Goal: Use online tool/utility: Utilize a website feature to perform a specific function

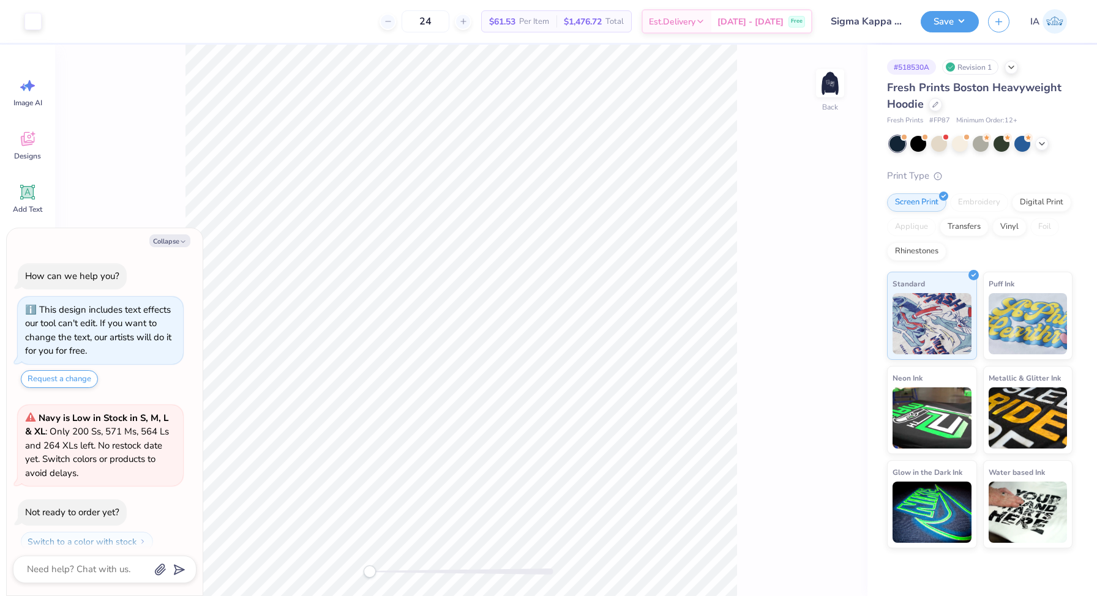
scroll to position [34, 0]
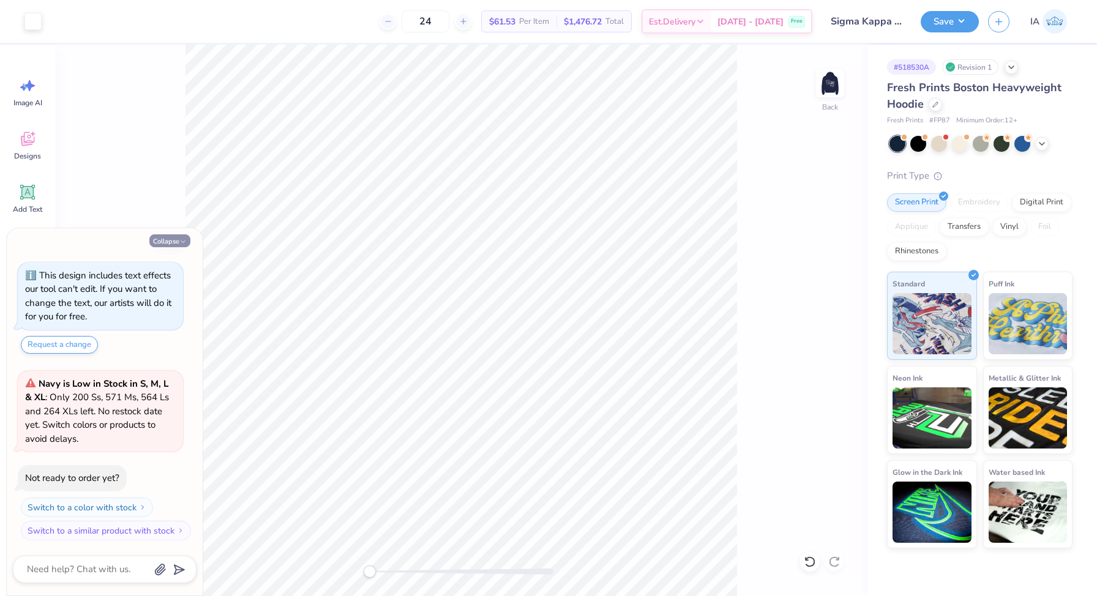
click at [166, 239] on button "Collapse" at bounding box center [169, 240] width 41 height 13
type textarea "x"
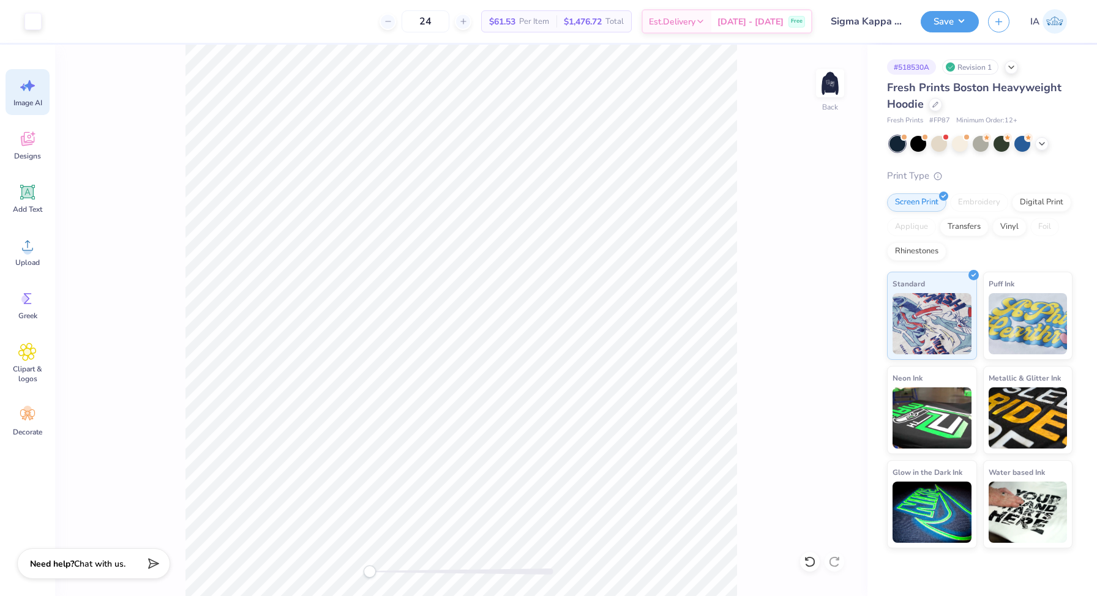
click at [30, 102] on span "Image AI" at bounding box center [27, 103] width 29 height 10
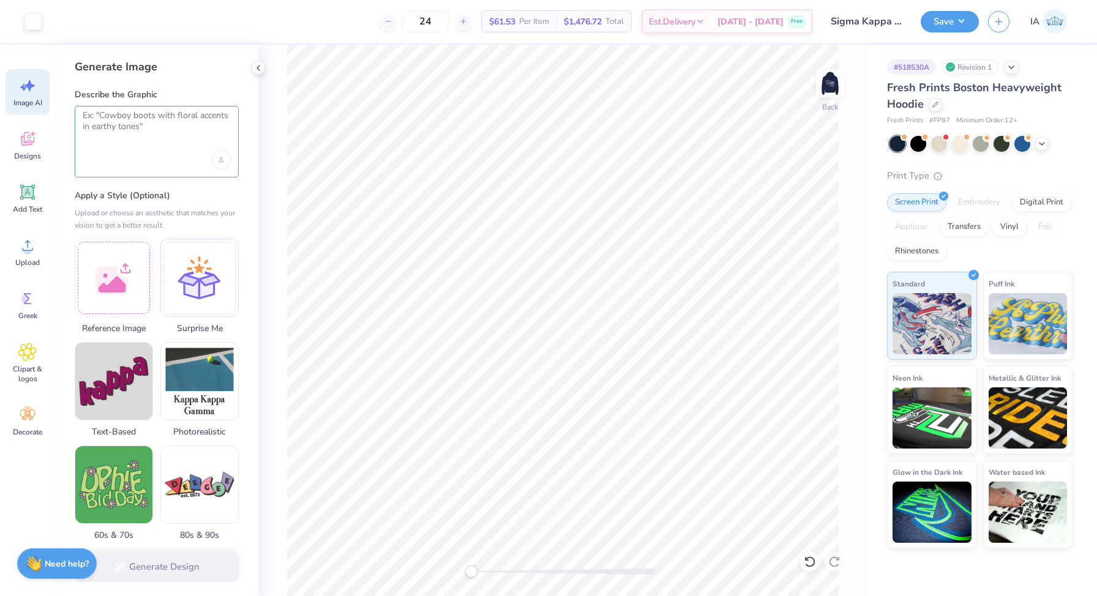
click at [174, 129] on textarea at bounding box center [157, 125] width 148 height 31
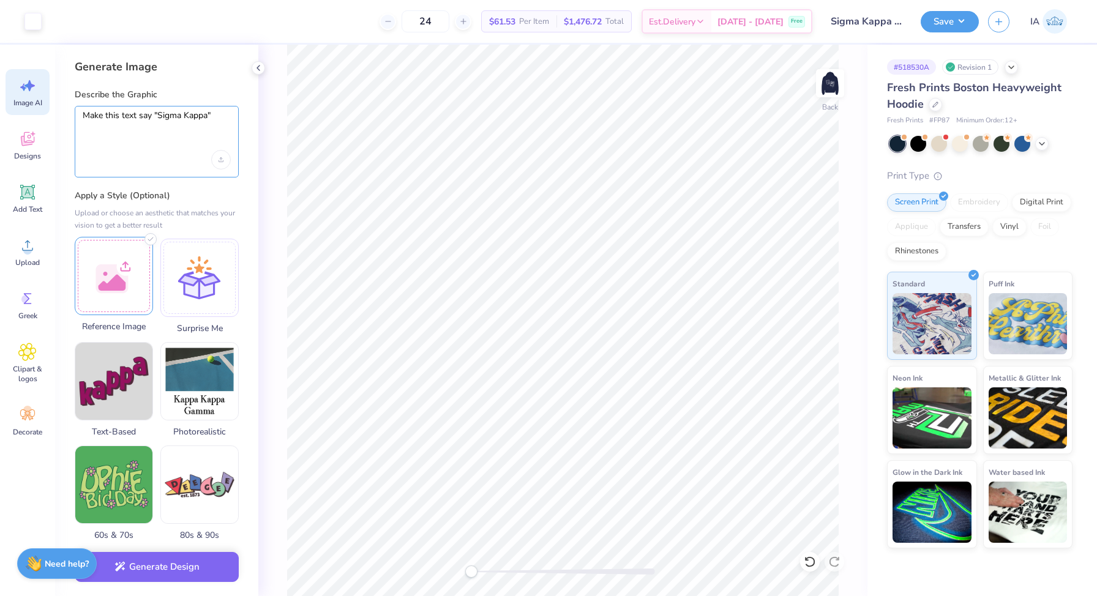
type textarea "Make this text say "Sigma Kappa""
click at [116, 270] on div at bounding box center [114, 276] width 78 height 78
click at [159, 547] on div "Generate Design" at bounding box center [156, 566] width 203 height 59
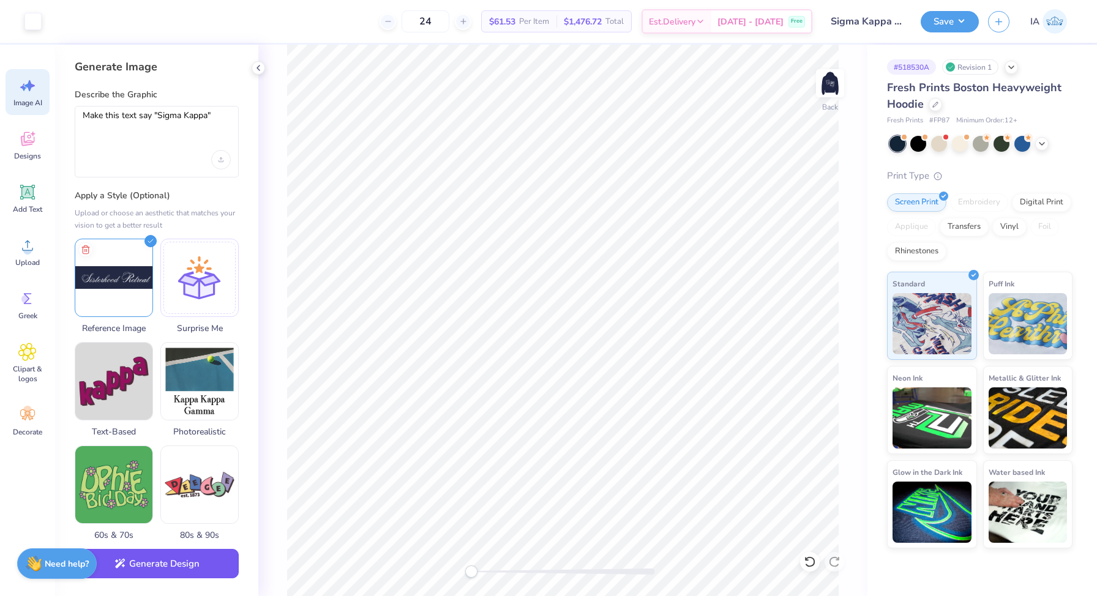
click at [180, 562] on button "Generate Design" at bounding box center [157, 564] width 164 height 30
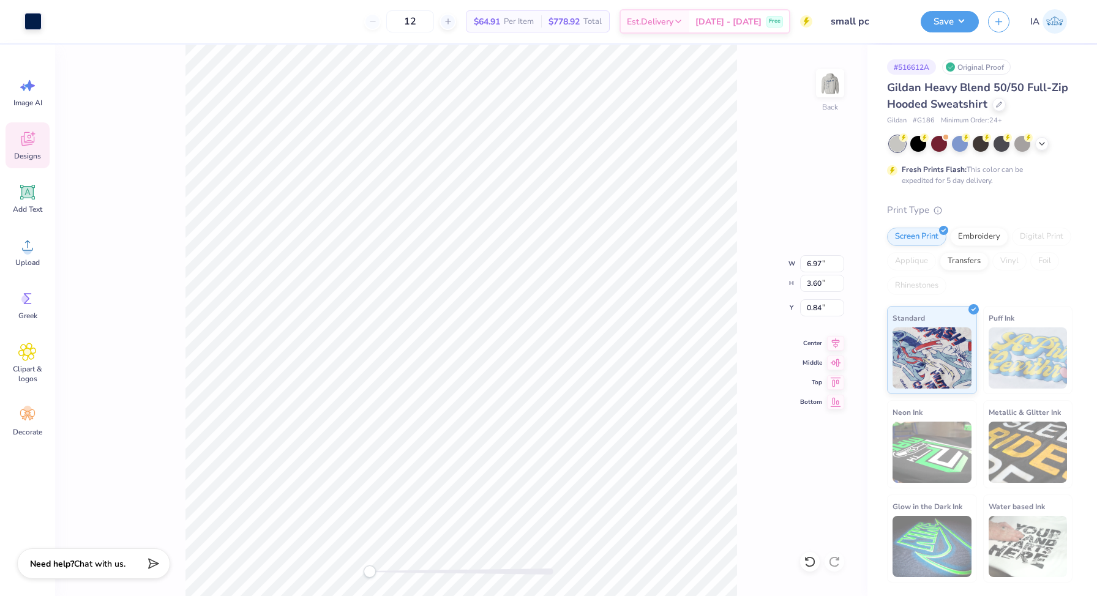
type input "5.50"
type input "2.84"
type input "3.00"
click at [838, 95] on img at bounding box center [829, 83] width 49 height 49
click at [819, 76] on img at bounding box center [829, 83] width 49 height 49
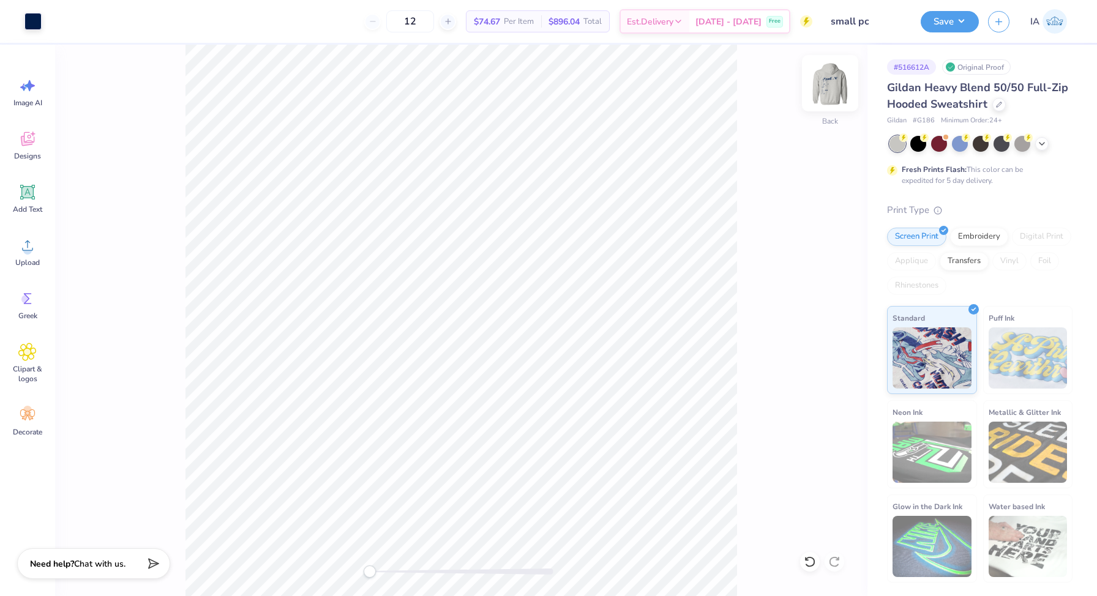
click at [833, 83] on img at bounding box center [829, 83] width 49 height 49
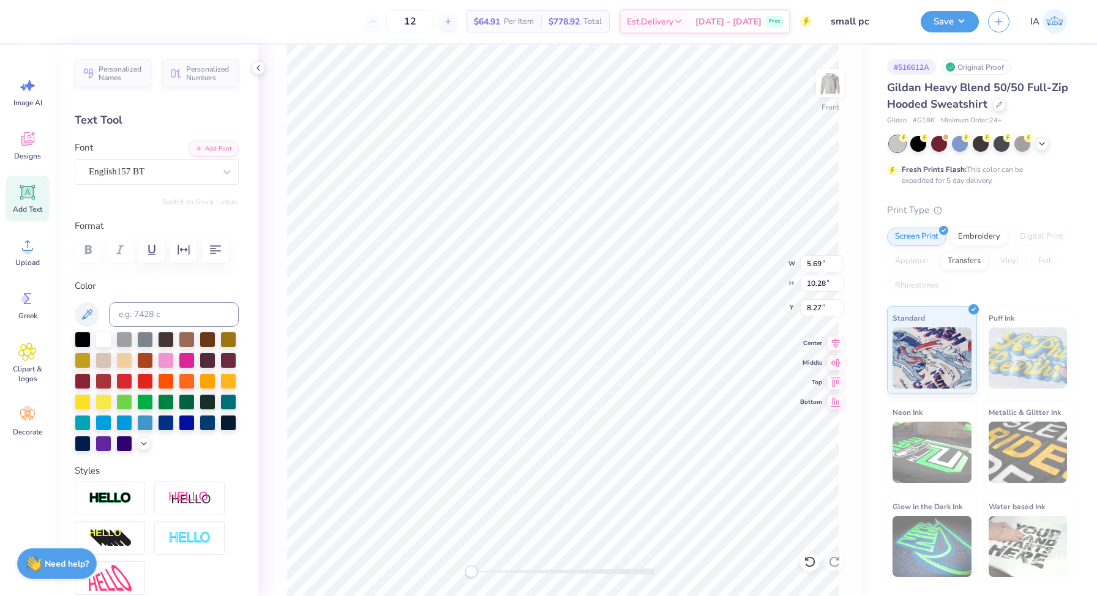
scroll to position [8, 1]
type textarea "Emma Isabella Savanna Emory Annie Jada Bella Kate Megan"
click at [222, 241] on button "button" at bounding box center [215, 249] width 27 height 27
type input "4.43"
type input "14.80"
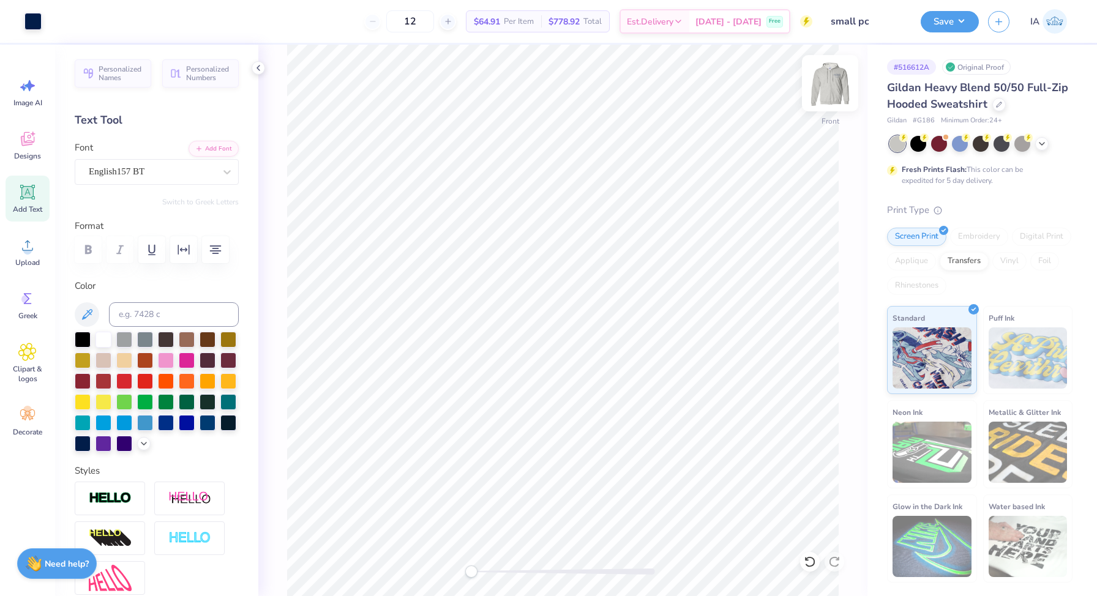
click at [839, 72] on img at bounding box center [829, 83] width 49 height 49
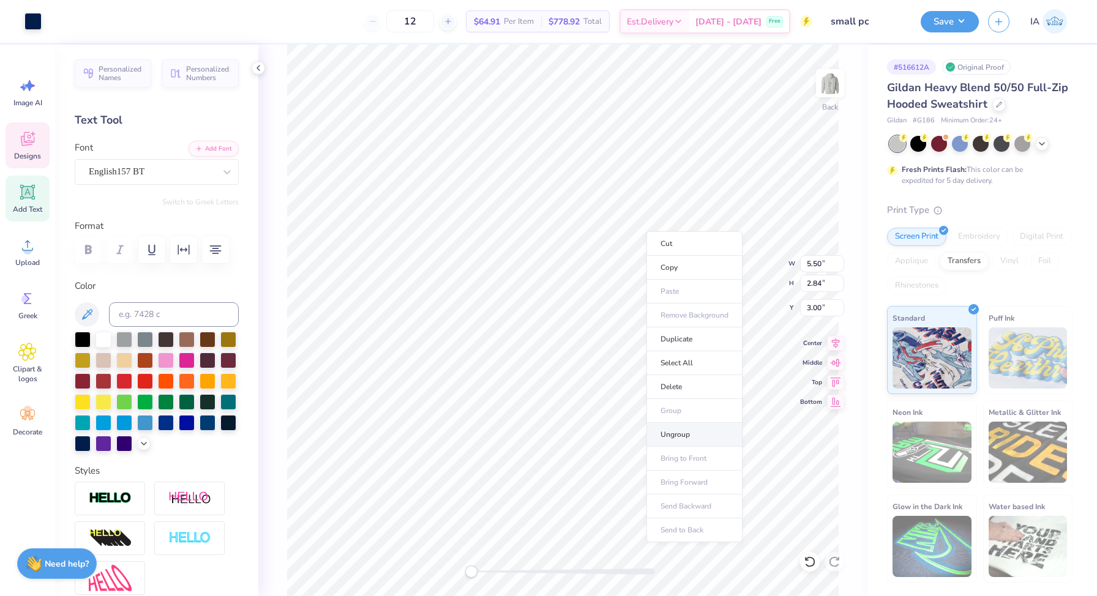
click at [696, 433] on li "Ungroup" at bounding box center [694, 435] width 96 height 24
click at [693, 270] on li "Copy" at bounding box center [710, 268] width 96 height 24
click at [829, 84] on img at bounding box center [829, 83] width 49 height 49
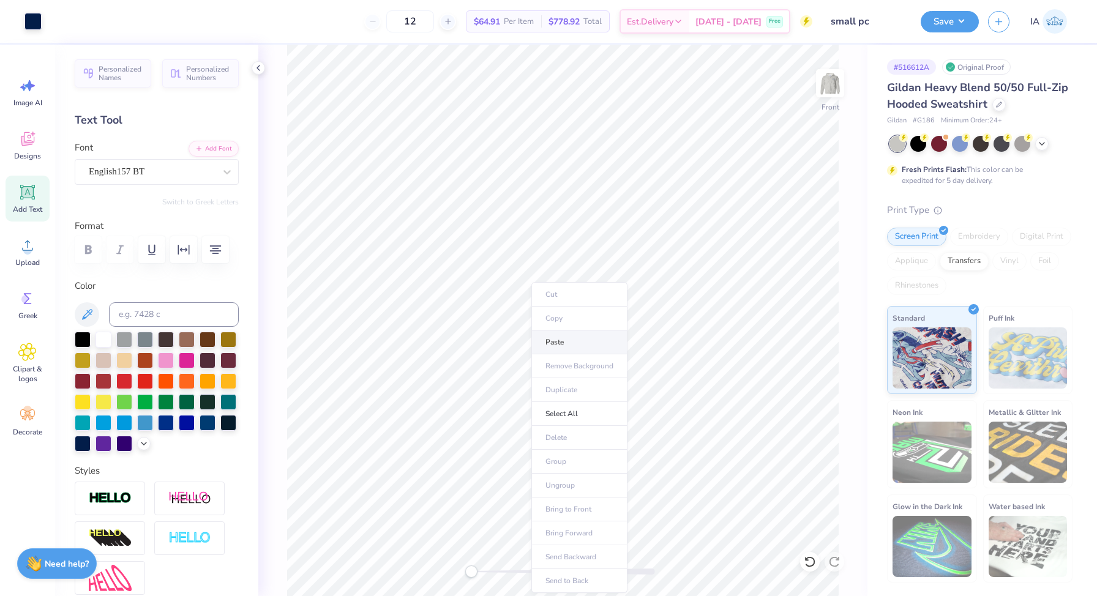
click at [576, 342] on li "Paste" at bounding box center [579, 342] width 96 height 24
type input "12.24"
type input "3.48"
type input "6.00"
type input "4.01"
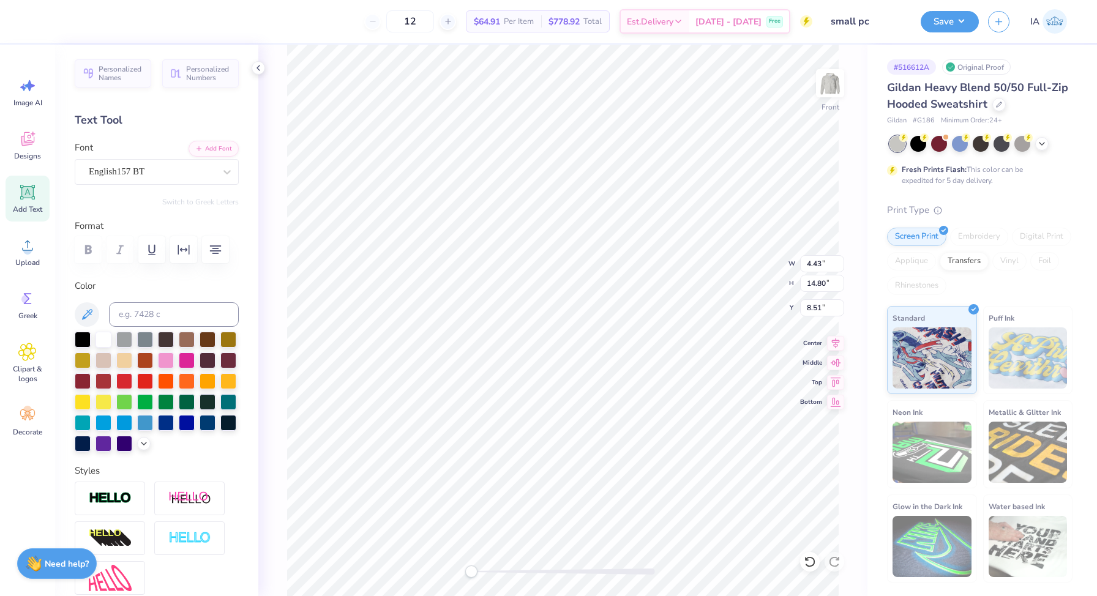
type input "13.40"
type input "9.90"
click at [961, 23] on button "Save" at bounding box center [949, 19] width 58 height 21
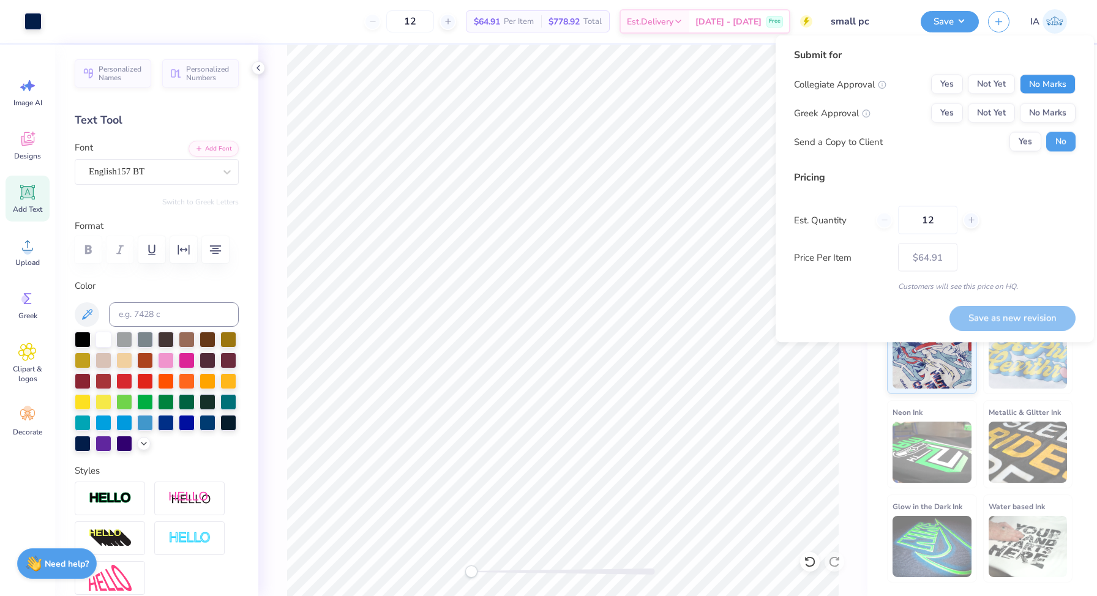
click at [1051, 81] on button "No Marks" at bounding box center [1047, 85] width 56 height 20
click at [955, 111] on button "Yes" at bounding box center [947, 113] width 32 height 20
click at [1005, 309] on button "Save as new revision" at bounding box center [1012, 317] width 126 height 25
type input "$64.91"
